Goal: Transaction & Acquisition: Purchase product/service

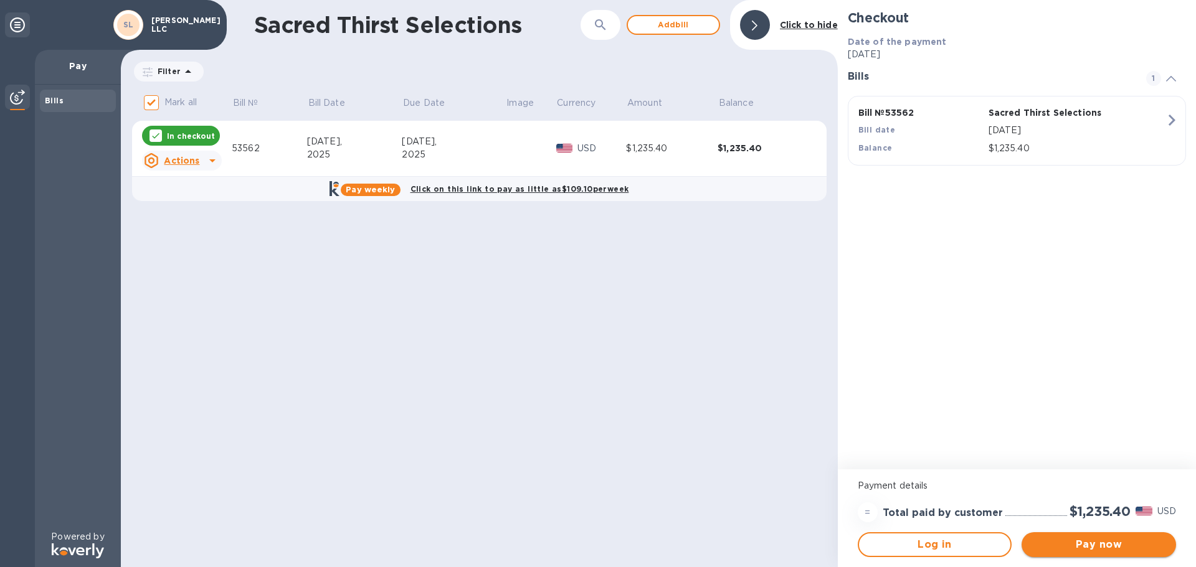
click at [1104, 550] on span "Pay now" at bounding box center [1099, 545] width 135 height 15
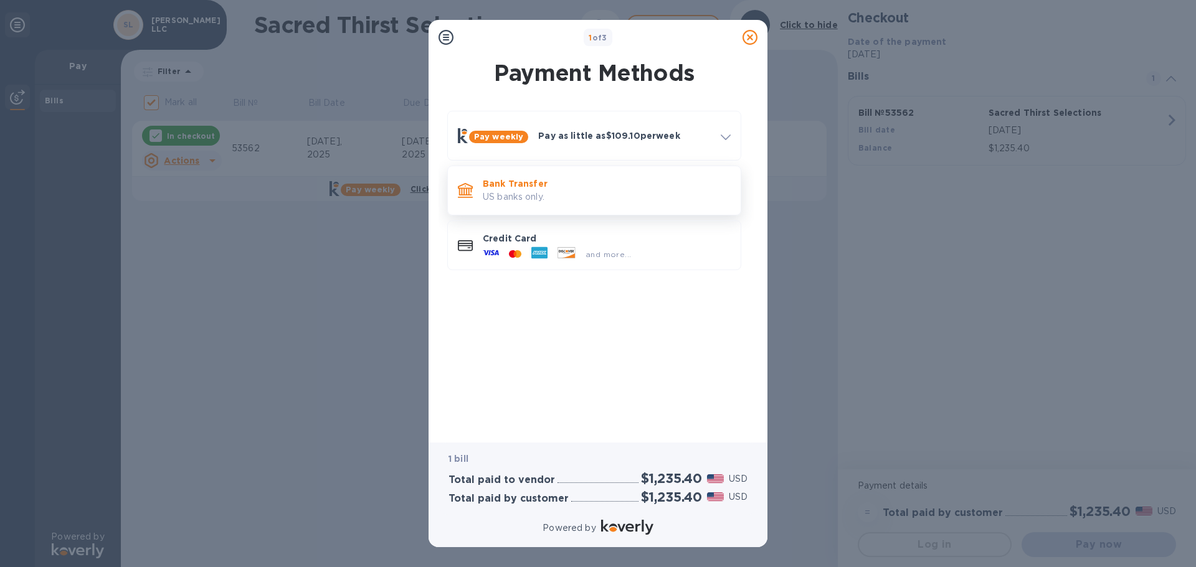
click at [576, 194] on p "US banks only." at bounding box center [607, 197] width 248 height 13
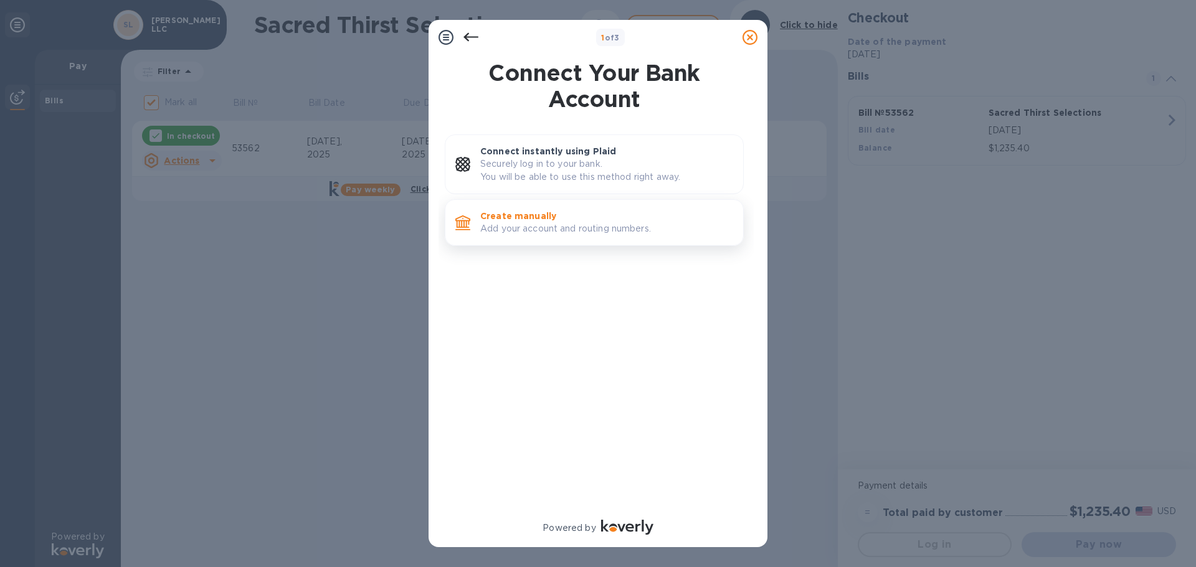
click at [591, 227] on p "Add your account and routing numbers." at bounding box center [606, 228] width 253 height 13
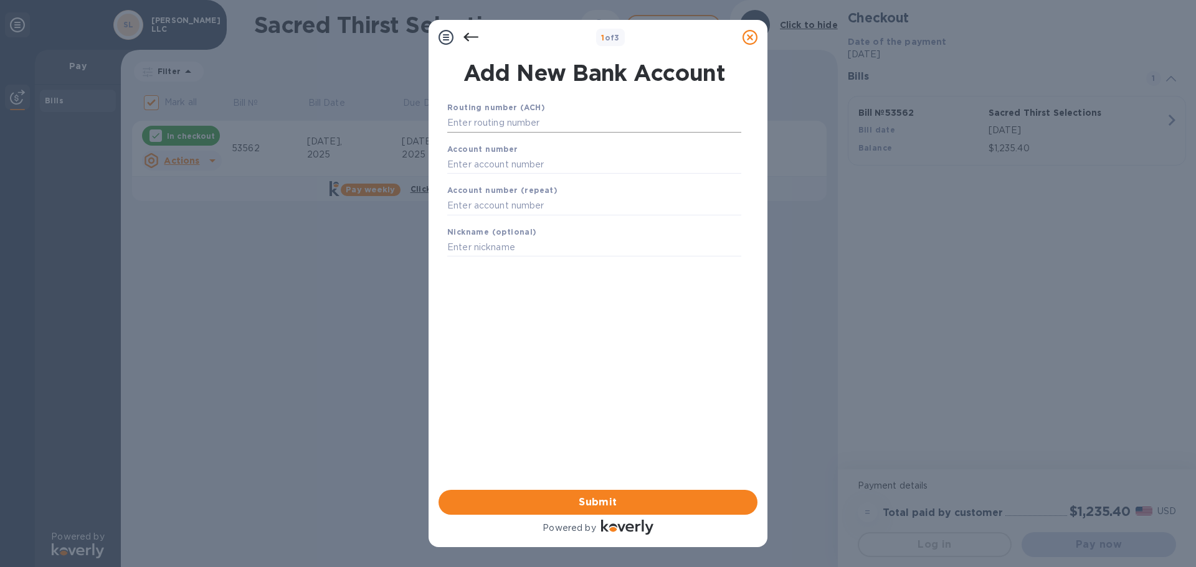
click at [528, 126] on input "text" at bounding box center [594, 123] width 294 height 19
type input "322070381"
click at [520, 185] on input "text" at bounding box center [594, 180] width 294 height 19
type input "8868026207"
click at [468, 217] on input "text" at bounding box center [594, 221] width 294 height 19
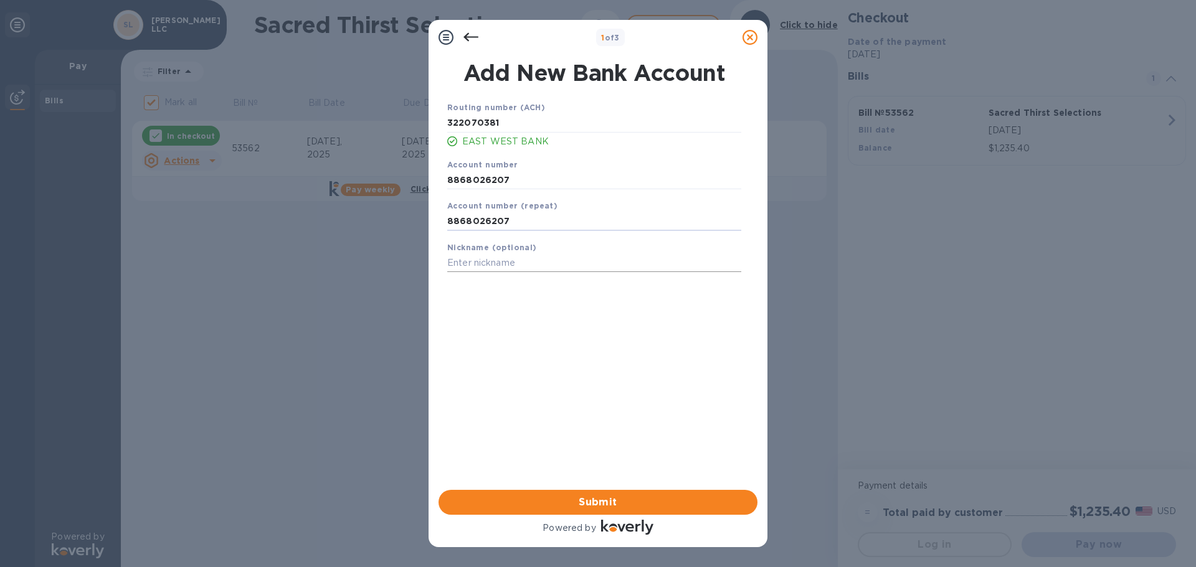
type input "8868026207"
click at [464, 266] on input "text" at bounding box center [594, 263] width 294 height 19
type input "[PERSON_NAME]"
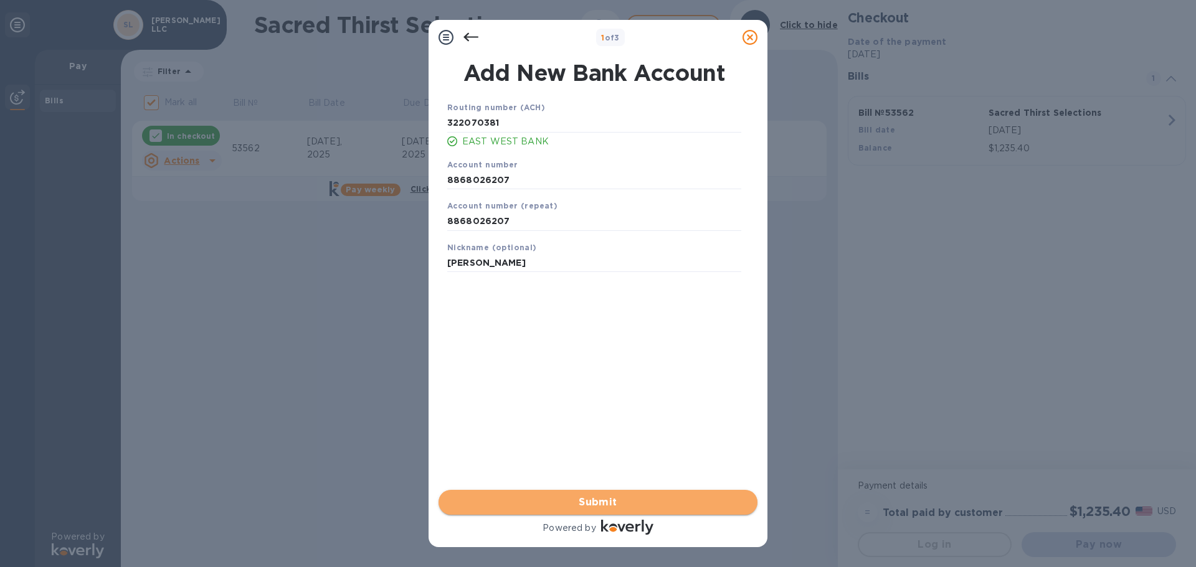
click at [596, 501] on span "Submit" at bounding box center [598, 502] width 299 height 15
